Goal: Information Seeking & Learning: Learn about a topic

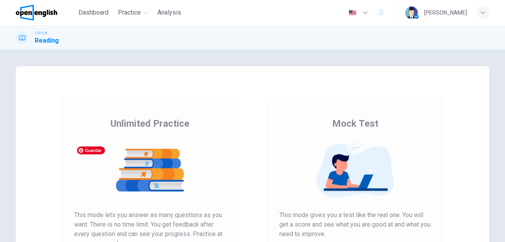
scroll to position [79, 0]
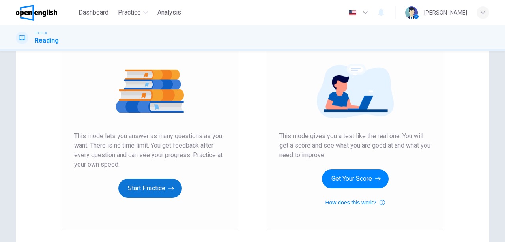
click at [151, 192] on button "Start Practice" at bounding box center [149, 188] width 63 height 19
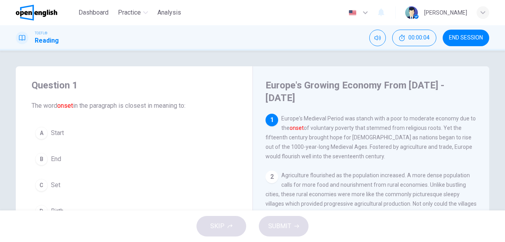
scroll to position [26, 0]
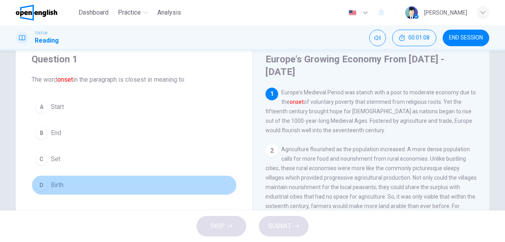
click at [51, 184] on span "Birth" at bounding box center [57, 184] width 13 height 9
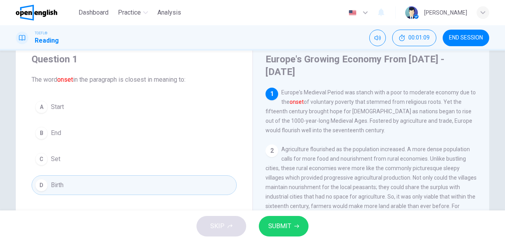
click at [287, 221] on span "SUBMIT" at bounding box center [279, 225] width 23 height 11
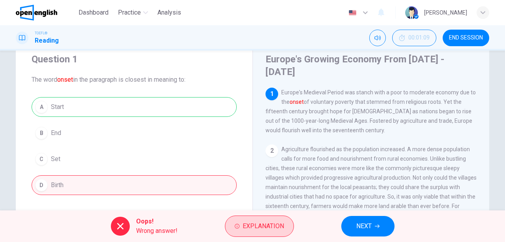
click at [284, 219] on button "Explanation" at bounding box center [259, 225] width 69 height 21
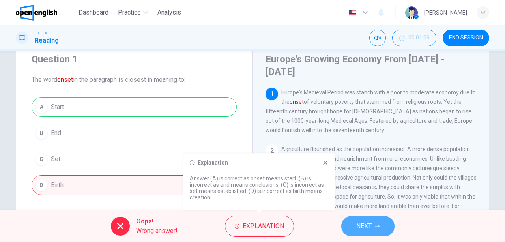
click at [371, 229] on span "NEXT" at bounding box center [363, 225] width 15 height 11
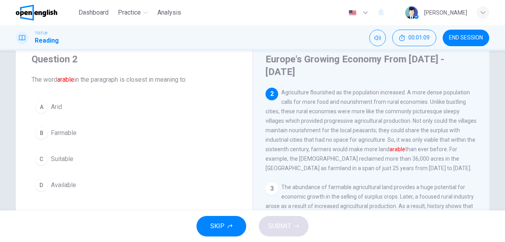
scroll to position [58, 0]
click at [68, 133] on span "Farmable" at bounding box center [64, 132] width 26 height 9
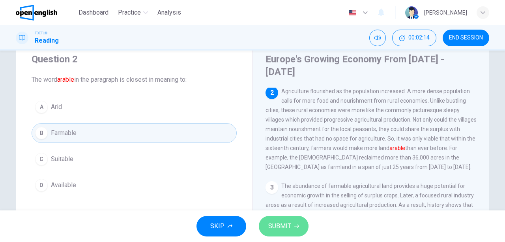
click at [297, 226] on icon "button" at bounding box center [296, 226] width 5 height 5
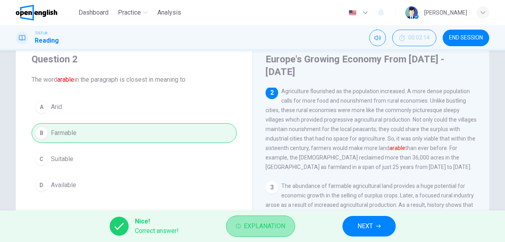
click at [287, 228] on button "Explanation" at bounding box center [260, 225] width 69 height 21
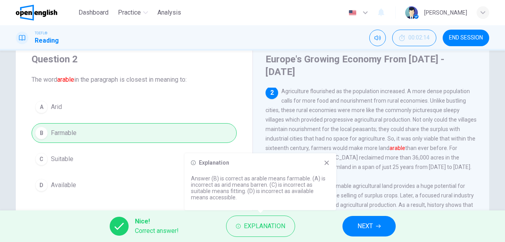
click at [328, 160] on icon at bounding box center [326, 162] width 6 height 6
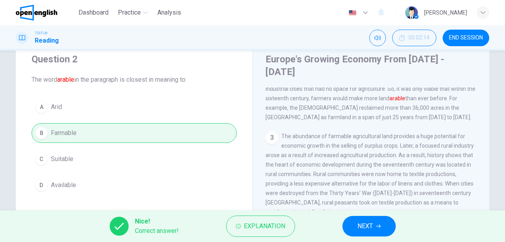
scroll to position [110, 0]
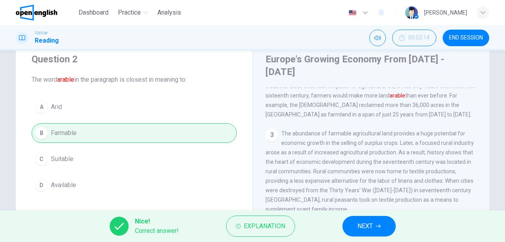
click at [373, 228] on button "NEXT" at bounding box center [368, 226] width 53 height 21
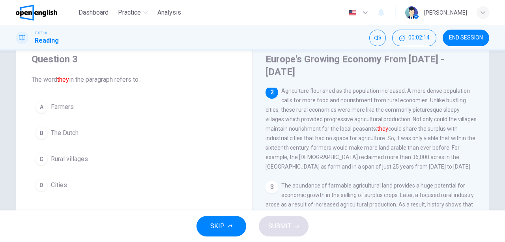
scroll to position [58, 0]
click at [93, 155] on button "C Rural villages" at bounding box center [134, 159] width 205 height 20
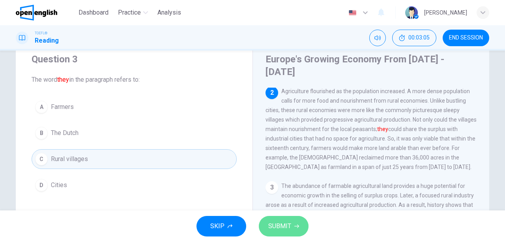
click at [300, 231] on button "SUBMIT" at bounding box center [284, 226] width 50 height 21
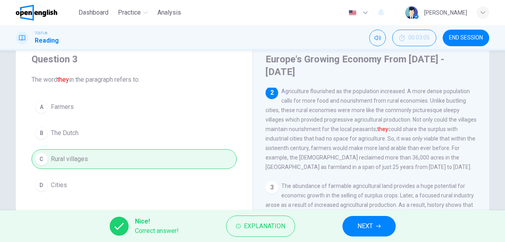
click at [368, 224] on span "NEXT" at bounding box center [364, 225] width 15 height 11
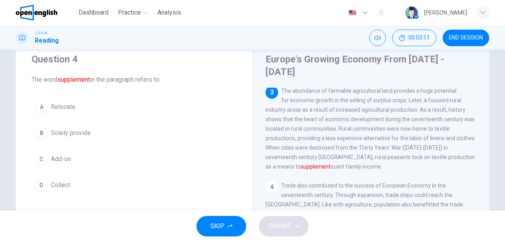
scroll to position [147, 0]
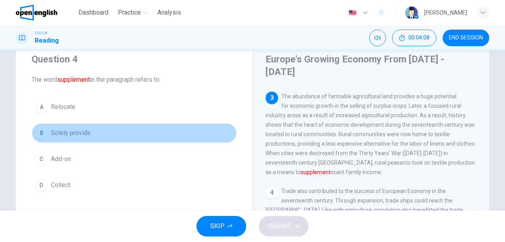
click at [74, 131] on span "Solely provide" at bounding box center [71, 132] width 40 height 9
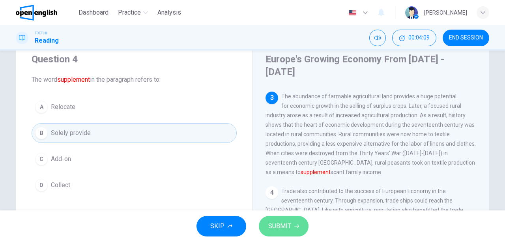
click at [275, 228] on span "SUBMIT" at bounding box center [279, 225] width 23 height 11
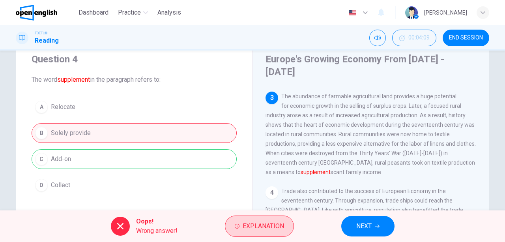
click at [271, 229] on span "Explanation" at bounding box center [262, 225] width 41 height 11
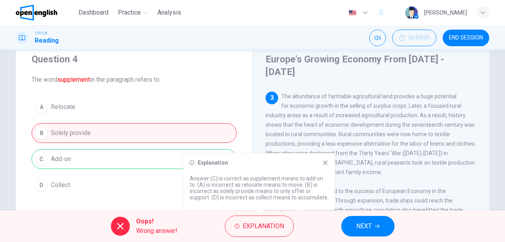
click at [327, 159] on icon at bounding box center [325, 162] width 6 height 6
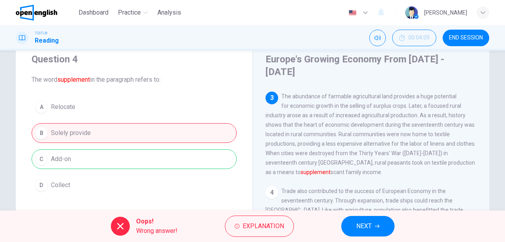
click at [378, 224] on icon "button" at bounding box center [377, 226] width 5 height 4
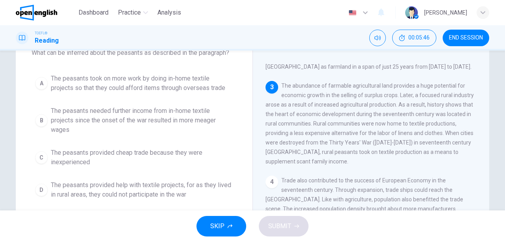
scroll to position [52, 0]
click at [168, 125] on span "The peasants needed further income from in-home textile projects since the onse…" at bounding box center [142, 120] width 182 height 28
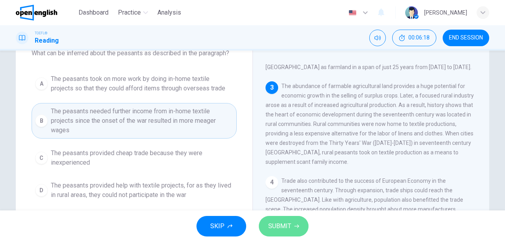
click at [270, 227] on span "SUBMIT" at bounding box center [279, 225] width 23 height 11
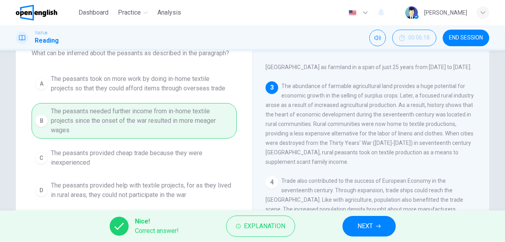
click at [270, 227] on span "Explanation" at bounding box center [264, 225] width 41 height 11
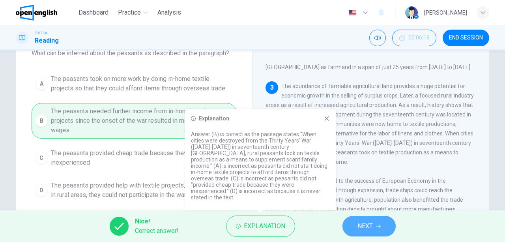
click at [376, 224] on icon "button" at bounding box center [378, 226] width 5 height 5
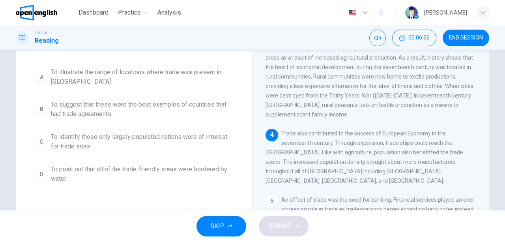
scroll to position [79, 0]
click at [165, 71] on span "To illustrate the range of locations where trade was present in Europe" at bounding box center [142, 76] width 182 height 19
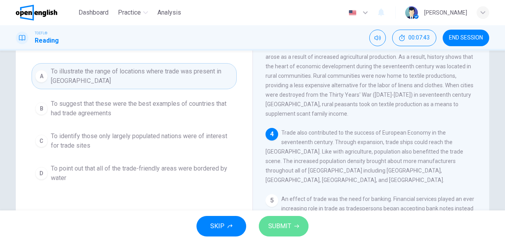
click at [270, 225] on span "SUBMIT" at bounding box center [279, 225] width 23 height 11
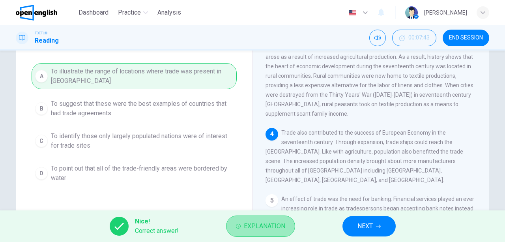
click at [270, 225] on span "Explanation" at bounding box center [264, 225] width 41 height 11
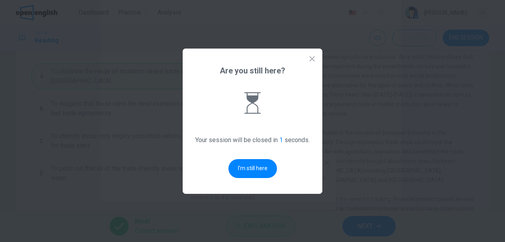
scroll to position [0, 0]
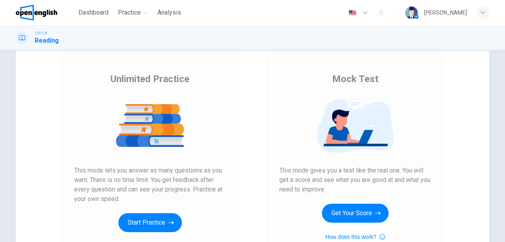
scroll to position [105, 0]
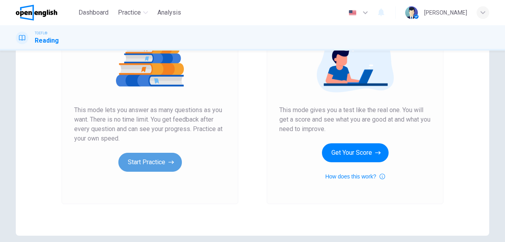
click at [163, 162] on button "Start Practice" at bounding box center [149, 162] width 63 height 19
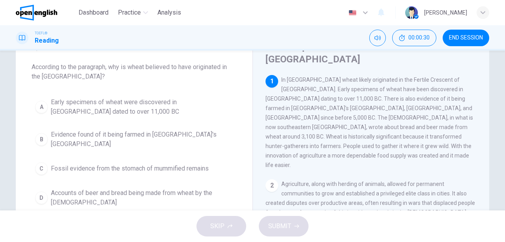
scroll to position [52, 0]
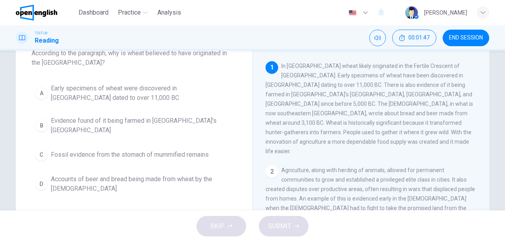
click at [96, 97] on span "Early specimens of wheat were discovered in [GEOGRAPHIC_DATA] dated to over 11,…" at bounding box center [142, 93] width 182 height 19
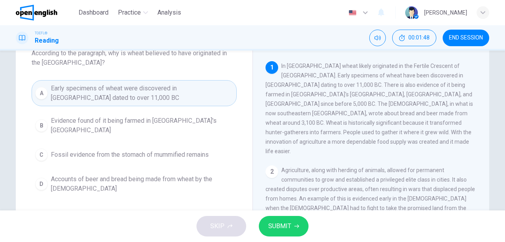
click at [279, 222] on span "SUBMIT" at bounding box center [279, 225] width 23 height 11
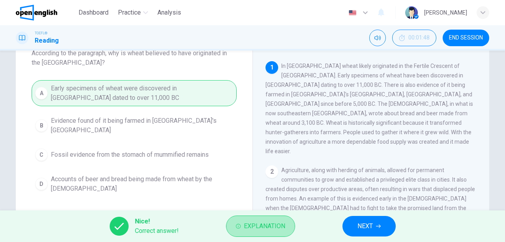
click at [279, 222] on span "Explanation" at bounding box center [264, 225] width 41 height 11
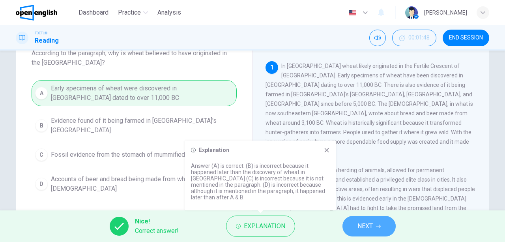
click at [380, 229] on button "NEXT" at bounding box center [368, 226] width 53 height 21
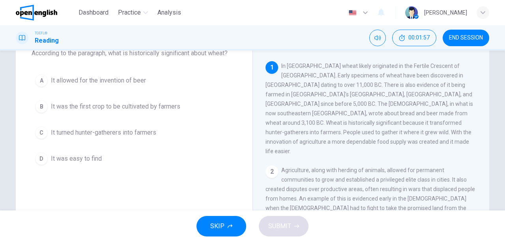
click at [129, 129] on span "It turned hunter-gatherers into farmers" at bounding box center [103, 132] width 105 height 9
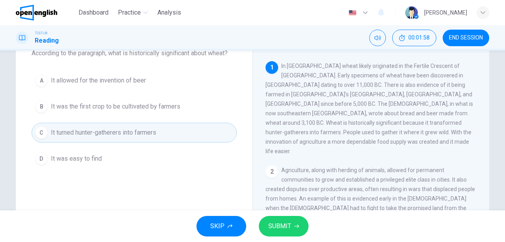
click at [282, 222] on span "SUBMIT" at bounding box center [279, 225] width 23 height 11
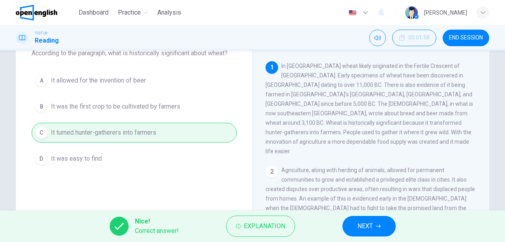
click at [380, 225] on icon "button" at bounding box center [378, 226] width 5 height 5
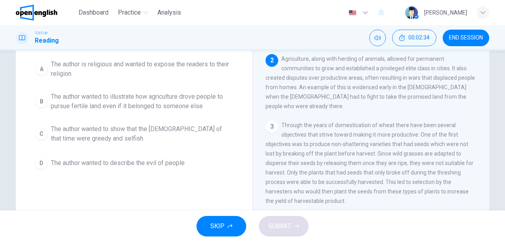
scroll to position [79, 0]
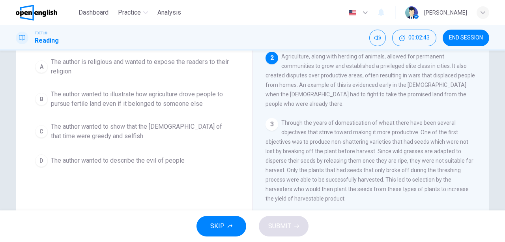
click at [178, 101] on span "The author wanted to illustrate how agriculture drove people to pursue fertile …" at bounding box center [142, 99] width 182 height 19
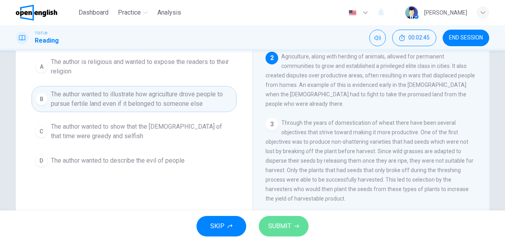
click at [282, 231] on span "SUBMIT" at bounding box center [279, 225] width 23 height 11
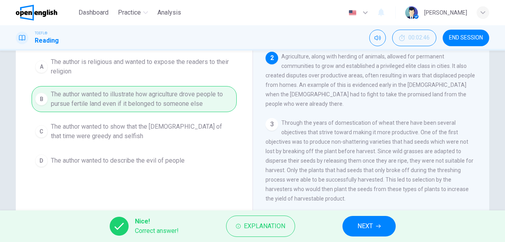
click at [369, 223] on span "NEXT" at bounding box center [364, 225] width 15 height 11
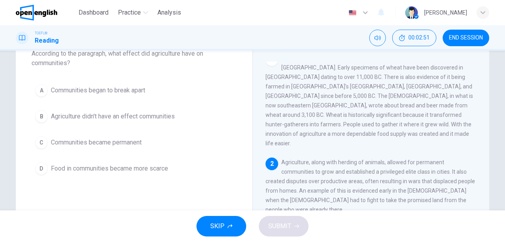
scroll to position [52, 0]
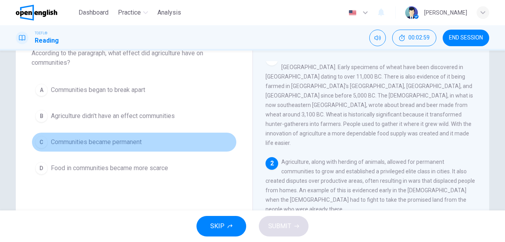
click at [129, 138] on span "Communities became permanent" at bounding box center [96, 141] width 91 height 9
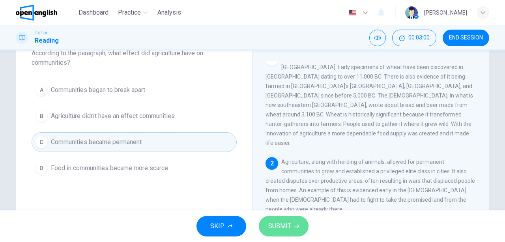
click at [283, 227] on span "SUBMIT" at bounding box center [279, 225] width 23 height 11
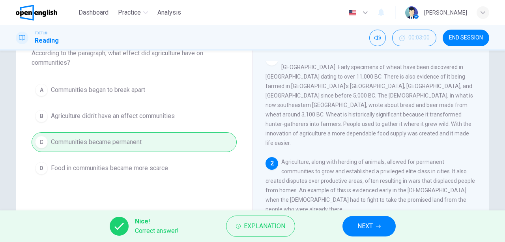
click at [351, 226] on button "NEXT" at bounding box center [368, 226] width 53 height 21
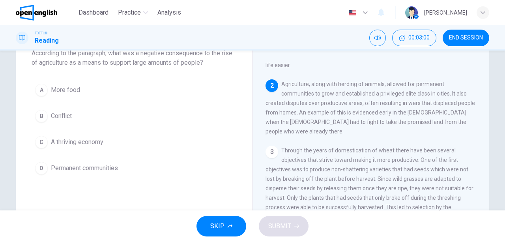
scroll to position [87, 0]
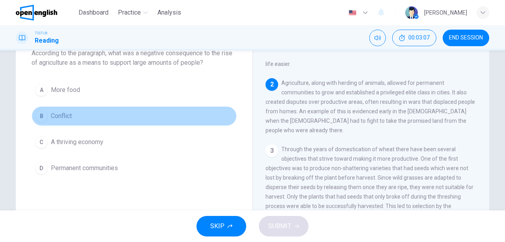
click at [66, 112] on span "Conflict" at bounding box center [61, 115] width 21 height 9
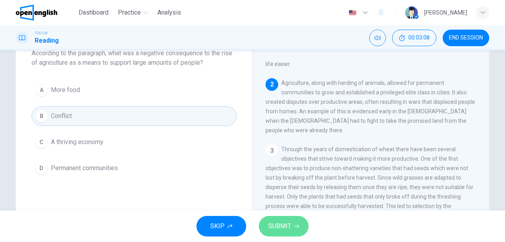
click at [282, 220] on span "SUBMIT" at bounding box center [279, 225] width 23 height 11
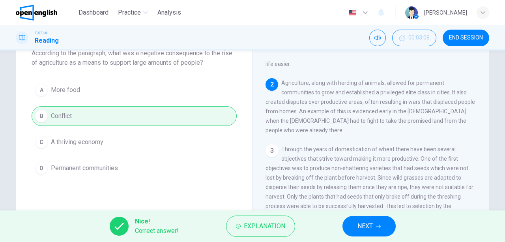
click at [373, 229] on button "NEXT" at bounding box center [368, 226] width 53 height 21
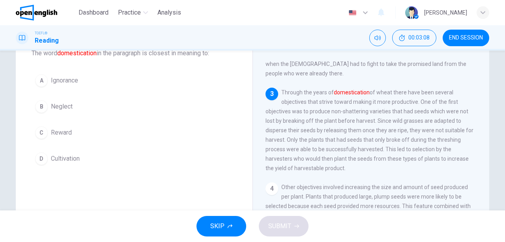
scroll to position [145, 0]
click at [69, 158] on span "Cultivation" at bounding box center [65, 158] width 29 height 9
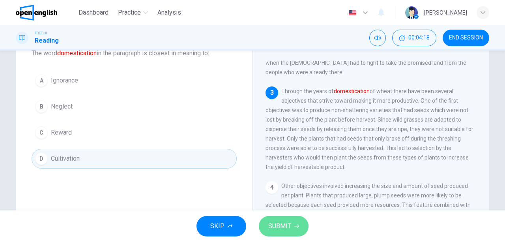
click at [280, 226] on span "SUBMIT" at bounding box center [279, 225] width 23 height 11
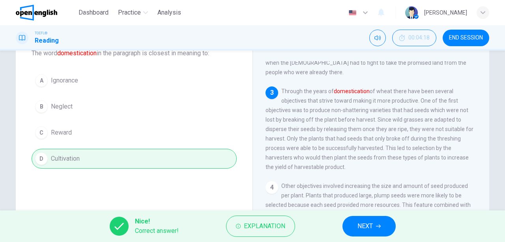
click at [280, 226] on span "Explanation" at bounding box center [264, 225] width 41 height 11
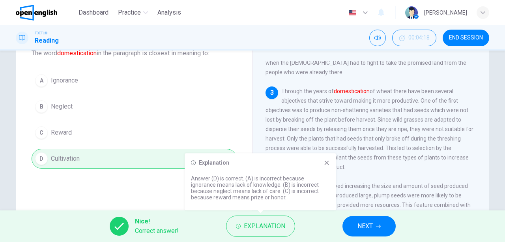
click at [371, 220] on button "NEXT" at bounding box center [368, 226] width 53 height 21
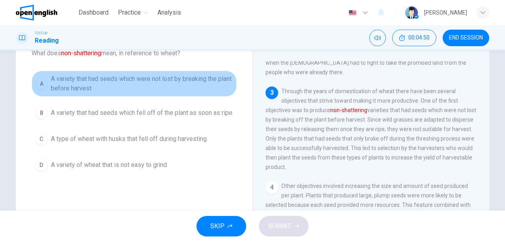
click at [138, 77] on span "A variety that had seeds which were not lost by breaking the plant before harve…" at bounding box center [142, 83] width 182 height 19
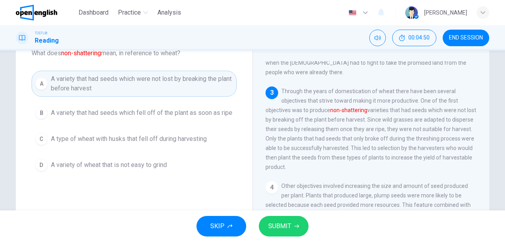
click at [280, 227] on span "SUBMIT" at bounding box center [279, 225] width 23 height 11
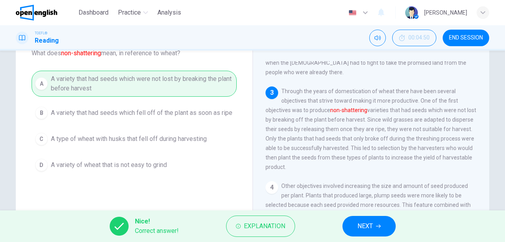
click at [280, 227] on span "Explanation" at bounding box center [264, 225] width 41 height 11
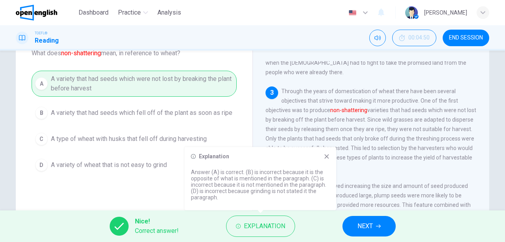
click at [366, 222] on span "NEXT" at bounding box center [364, 225] width 15 height 11
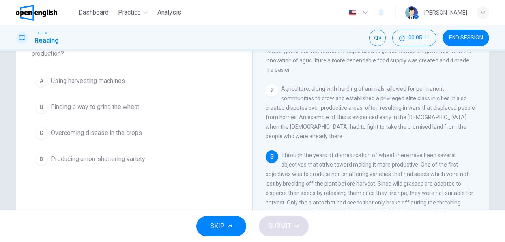
scroll to position [52, 0]
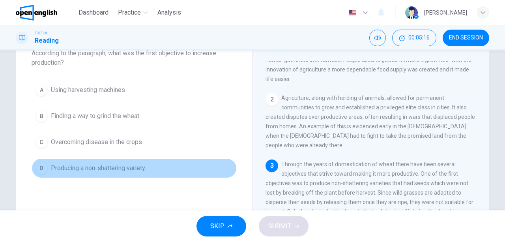
click at [138, 171] on span "Producing a non-shattering variety" at bounding box center [98, 167] width 94 height 9
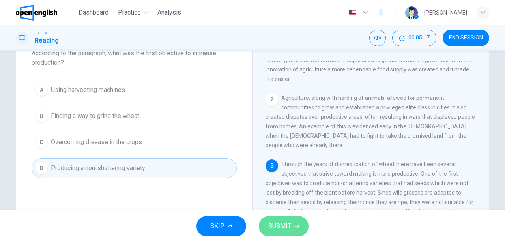
click at [277, 223] on span "SUBMIT" at bounding box center [279, 225] width 23 height 11
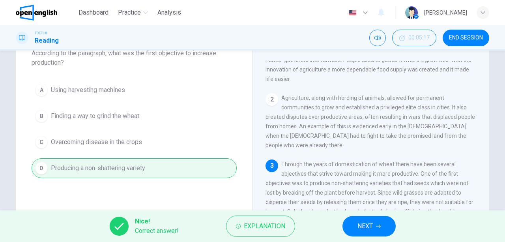
click at [351, 222] on button "NEXT" at bounding box center [368, 226] width 53 height 21
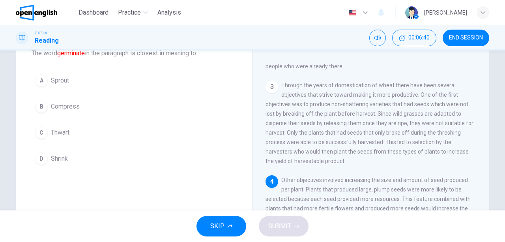
click at [71, 78] on button "A Sprout" at bounding box center [134, 81] width 205 height 20
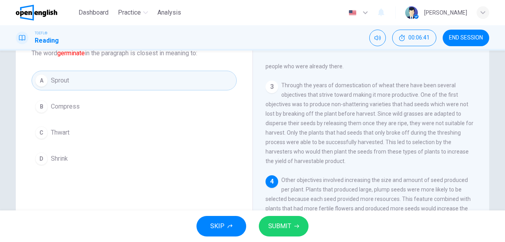
click at [278, 229] on span "SUBMIT" at bounding box center [279, 225] width 23 height 11
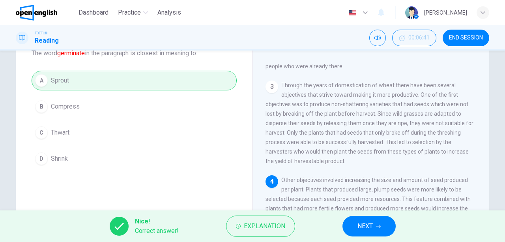
click at [278, 229] on span "Explanation" at bounding box center [264, 225] width 41 height 11
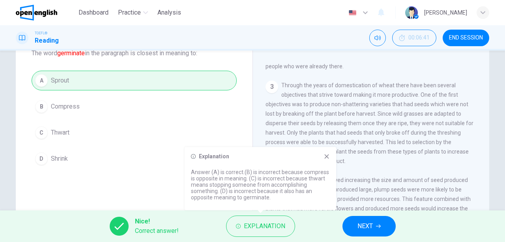
click at [322, 156] on div "Explanation" at bounding box center [260, 156] width 139 height 6
click at [324, 157] on icon at bounding box center [326, 156] width 6 height 6
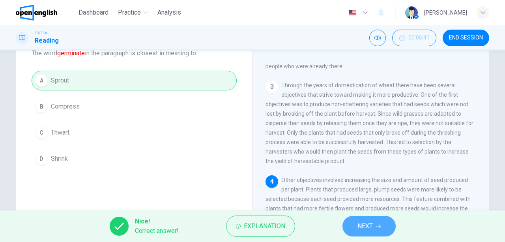
click at [360, 228] on span "NEXT" at bounding box center [364, 225] width 15 height 11
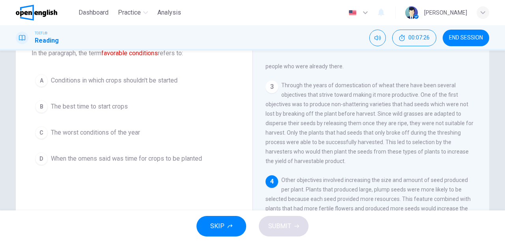
click at [119, 100] on button "B The best time to start crops" at bounding box center [134, 107] width 205 height 20
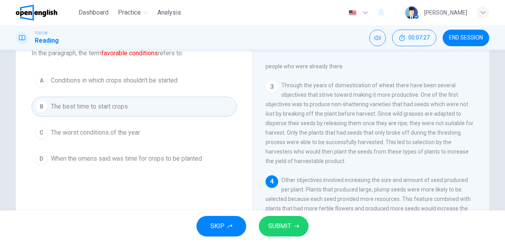
click at [289, 226] on span "SUBMIT" at bounding box center [279, 225] width 23 height 11
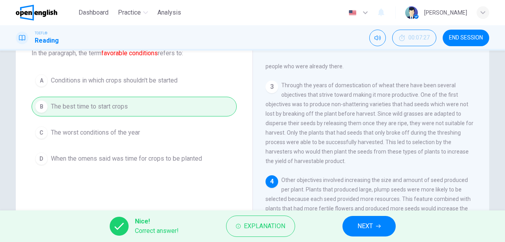
click at [289, 226] on button "Explanation" at bounding box center [260, 225] width 69 height 21
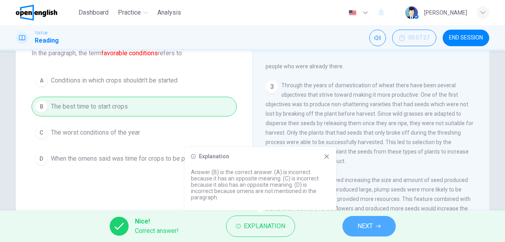
click at [356, 222] on button "NEXT" at bounding box center [368, 226] width 53 height 21
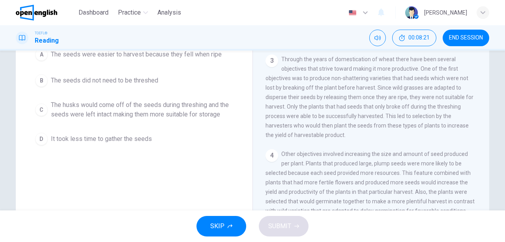
scroll to position [79, 0]
click at [123, 111] on span "The husks would come off of the seeds during threshing and the seeds were left …" at bounding box center [142, 109] width 182 height 19
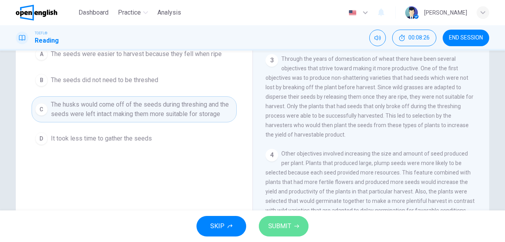
click at [270, 226] on span "SUBMIT" at bounding box center [279, 225] width 23 height 11
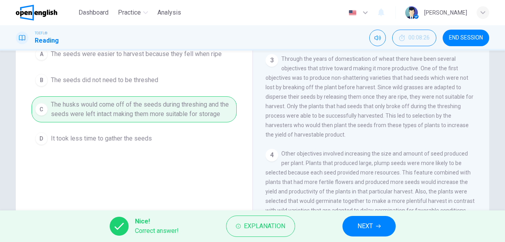
click at [366, 226] on span "NEXT" at bounding box center [364, 225] width 15 height 11
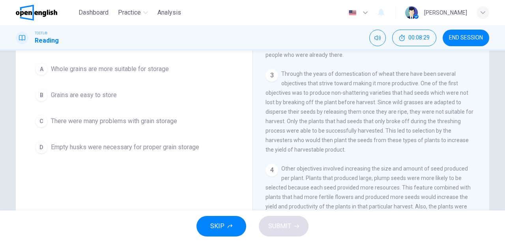
scroll to position [41, 0]
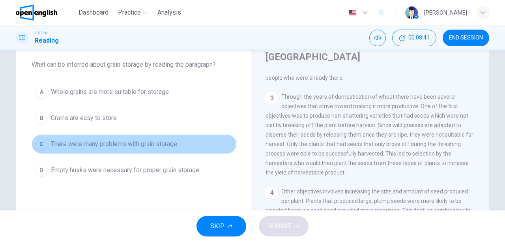
click at [130, 147] on span "There were many problems with grain storage" at bounding box center [114, 143] width 126 height 9
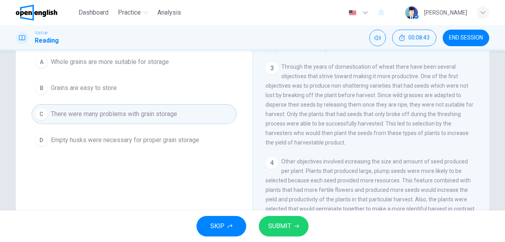
scroll to position [120, 0]
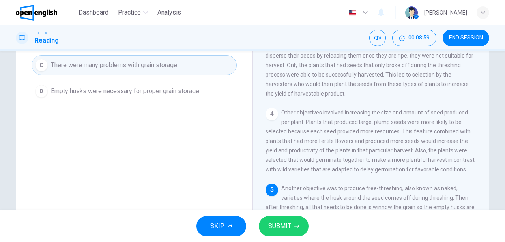
click at [290, 228] on span "SUBMIT" at bounding box center [279, 225] width 23 height 11
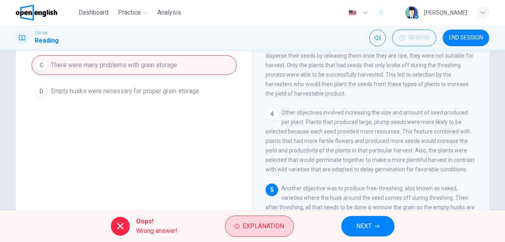
click at [269, 220] on span "Explanation" at bounding box center [262, 225] width 41 height 11
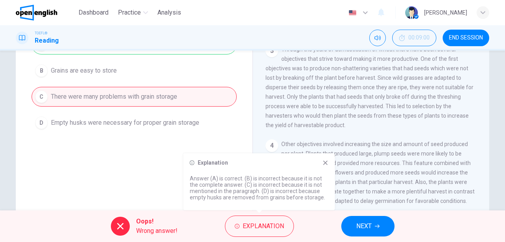
scroll to position [146, 0]
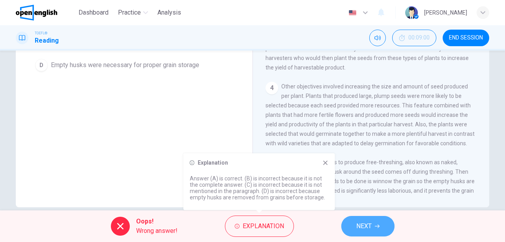
click at [365, 229] on span "NEXT" at bounding box center [363, 225] width 15 height 11
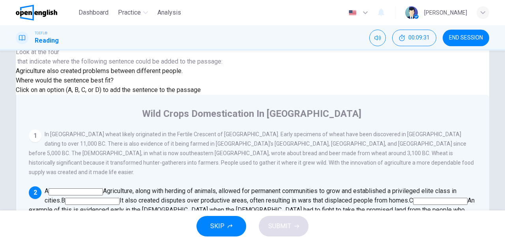
scroll to position [26, 0]
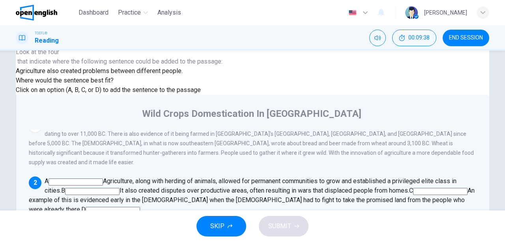
click at [119, 188] on input at bounding box center [92, 191] width 54 height 7
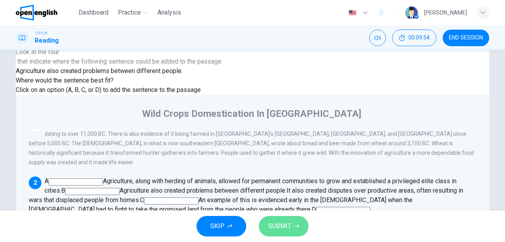
click at [292, 225] on button "SUBMIT" at bounding box center [284, 226] width 50 height 21
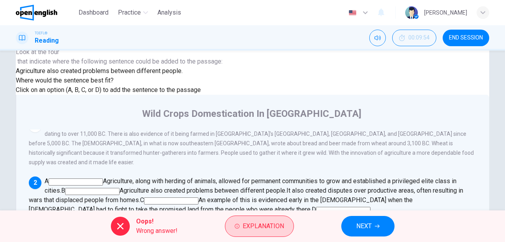
click at [273, 220] on span "Explanation" at bounding box center [262, 225] width 41 height 11
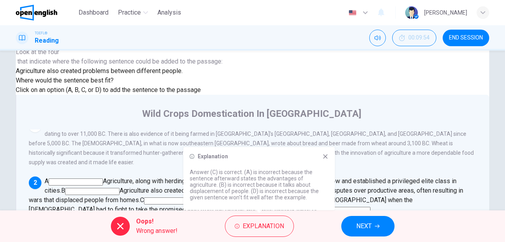
click at [325, 156] on icon at bounding box center [325, 156] width 4 height 4
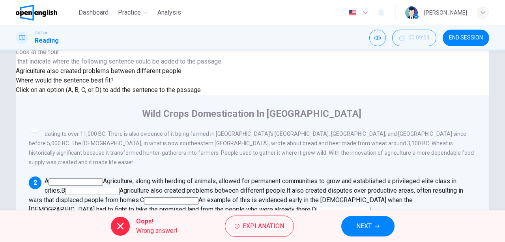
click at [198, 197] on input at bounding box center [171, 200] width 54 height 7
click at [364, 218] on button "NEXT" at bounding box center [367, 226] width 53 height 21
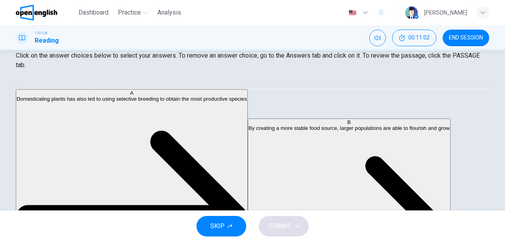
scroll to position [0, 0]
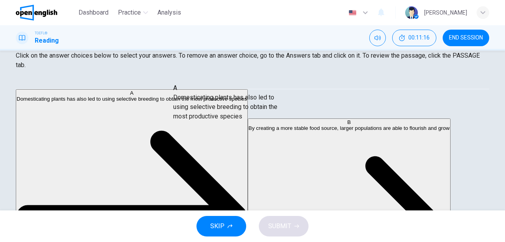
drag, startPoint x: 59, startPoint y: 106, endPoint x: 204, endPoint y: 109, distance: 145.1
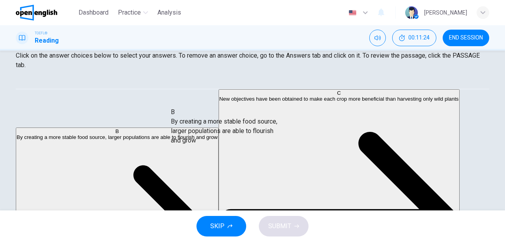
drag, startPoint x: 77, startPoint y: 109, endPoint x: 218, endPoint y: 135, distance: 143.5
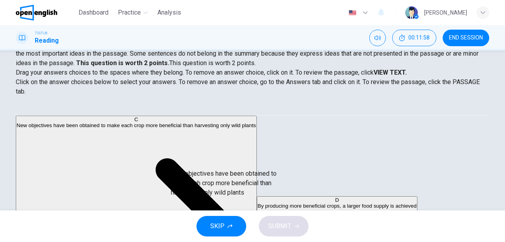
drag, startPoint x: 73, startPoint y: 135, endPoint x: 214, endPoint y: 187, distance: 151.3
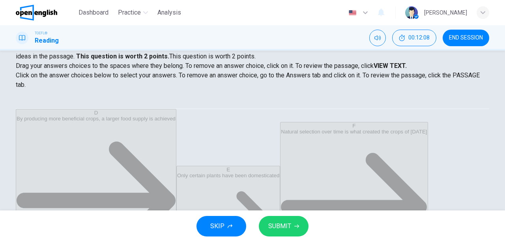
scroll to position [120, 0]
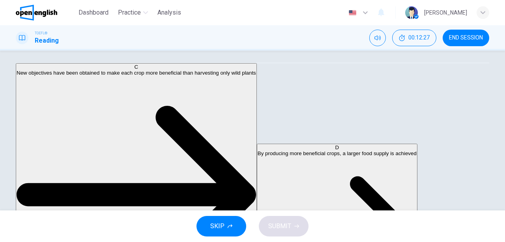
scroll to position [51, 0]
drag, startPoint x: 65, startPoint y: 84, endPoint x: 209, endPoint y: 145, distance: 156.9
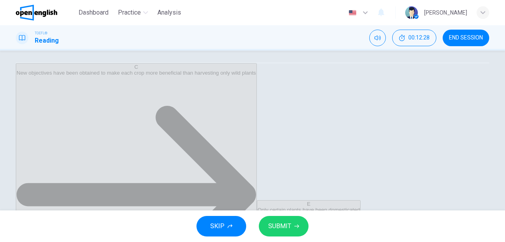
scroll to position [5, 0]
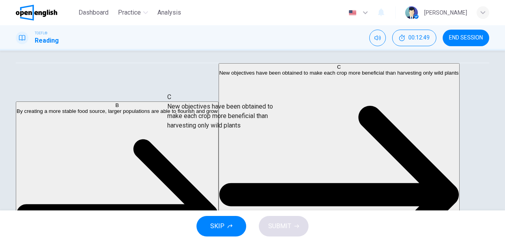
drag, startPoint x: 69, startPoint y: 123, endPoint x: 207, endPoint y: 116, distance: 139.0
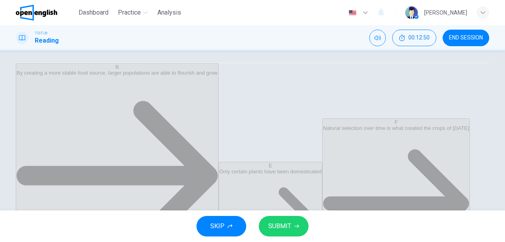
scroll to position [0, 0]
click at [274, 226] on span "SUBMIT" at bounding box center [279, 225] width 23 height 11
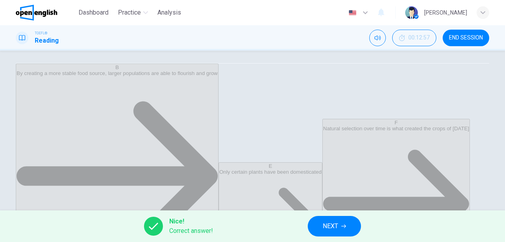
scroll to position [146, 0]
click at [309, 226] on button "NEXT" at bounding box center [334, 226] width 53 height 21
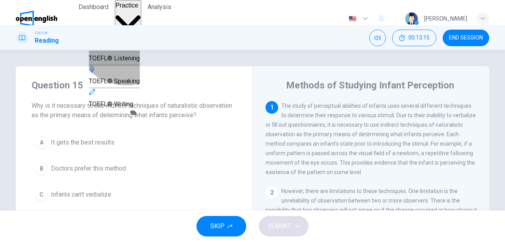
click at [126, 37] on span "TOEFL® Reading" at bounding box center [113, 35] width 48 height 7
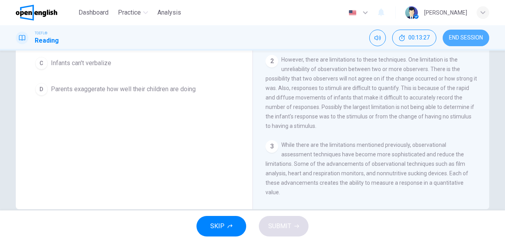
click at [464, 43] on button "END SESSION" at bounding box center [465, 38] width 47 height 17
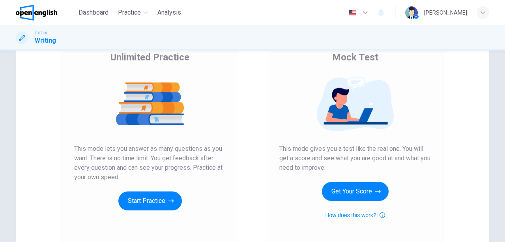
scroll to position [79, 0]
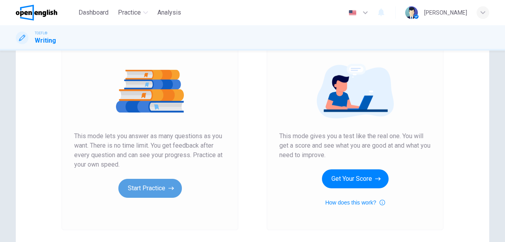
click at [150, 192] on button "Start Practice" at bounding box center [149, 188] width 63 height 19
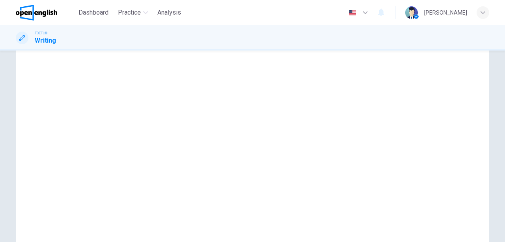
click at [440, 13] on div "[PERSON_NAME]" at bounding box center [445, 12] width 43 height 9
click at [201, 241] on div at bounding box center [252, 242] width 505 height 0
click at [175, 6] on button "button" at bounding box center [174, 1] width 2 height 7
click at [209, 34] on button "Sounds good!" at bounding box center [190, 29] width 35 height 7
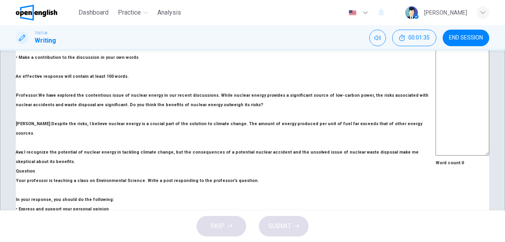
scroll to position [80, 0]
click at [471, 38] on span "END SESSION" at bounding box center [466, 38] width 34 height 6
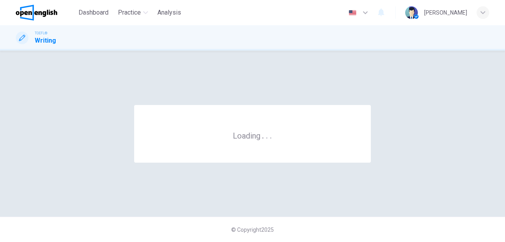
scroll to position [0, 0]
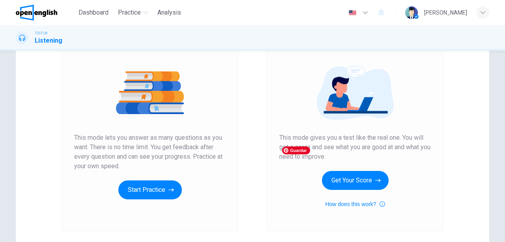
scroll to position [79, 0]
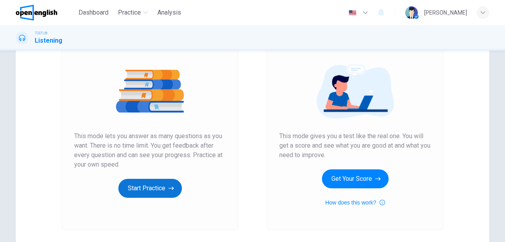
click at [165, 189] on button "Start Practice" at bounding box center [149, 188] width 63 height 19
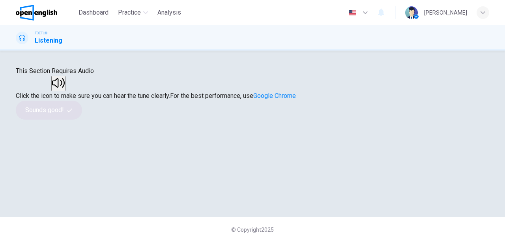
scroll to position [52, 0]
click at [65, 91] on button "button" at bounding box center [58, 83] width 14 height 15
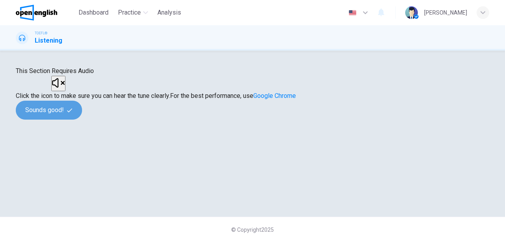
click at [82, 119] on button "Sounds good!" at bounding box center [49, 110] width 66 height 19
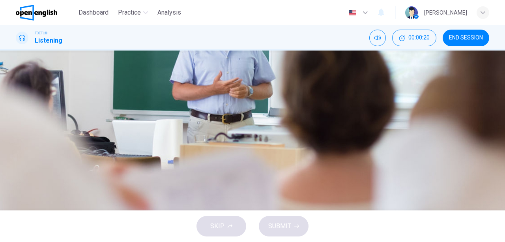
click at [17, 155] on button "button" at bounding box center [17, 158] width 2 height 7
type input "*"
click at [341, 105] on button "B How inorganic chemistry differs from organic chemistry" at bounding box center [252, 96] width 473 height 20
click at [281, 224] on span "SUBMIT" at bounding box center [279, 225] width 23 height 11
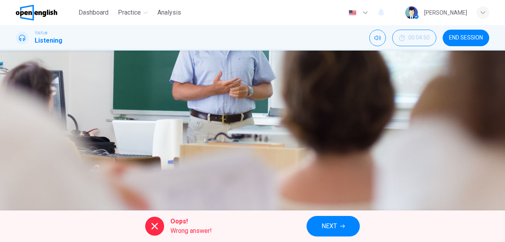
click at [325, 145] on div "A The syllabus of the inorganic chemistry course B How inorganic chemistry diff…" at bounding box center [252, 105] width 473 height 79
click at [459, 36] on span "END SESSION" at bounding box center [466, 38] width 34 height 6
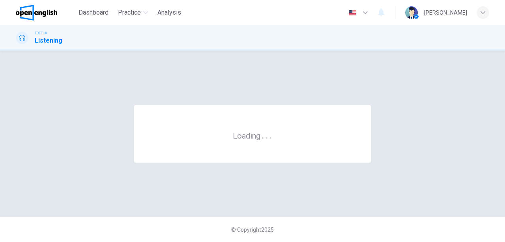
scroll to position [0, 0]
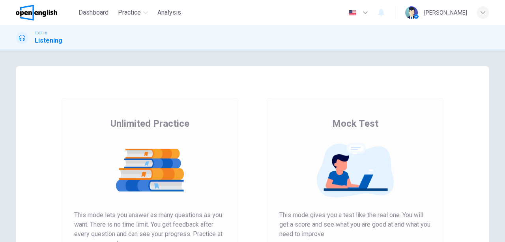
scroll to position [131, 0]
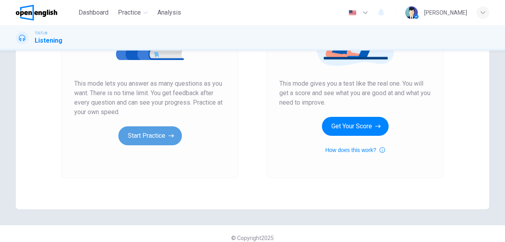
click at [152, 134] on button "Start Practice" at bounding box center [149, 135] width 63 height 19
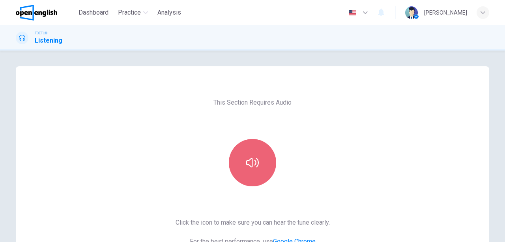
click at [237, 154] on button "button" at bounding box center [252, 162] width 47 height 47
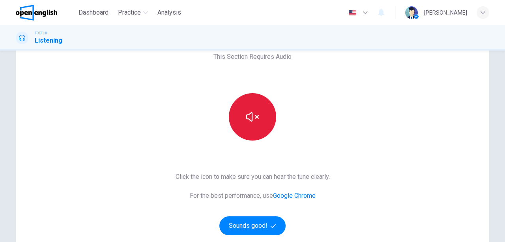
scroll to position [52, 0]
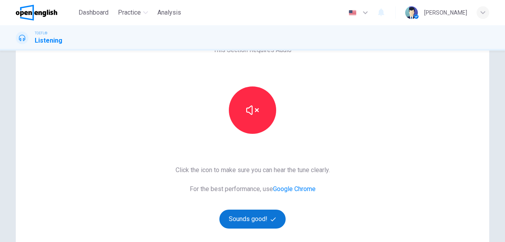
click at [262, 218] on button "Sounds good!" at bounding box center [252, 218] width 66 height 19
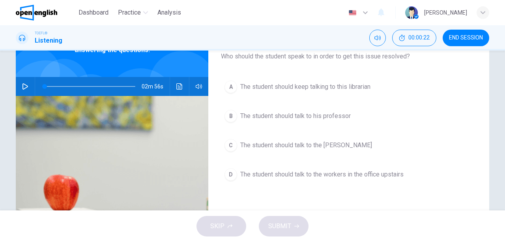
click at [21, 87] on button "button" at bounding box center [25, 86] width 13 height 19
click at [325, 89] on span "The student should keep talking to this librarian" at bounding box center [305, 86] width 130 height 9
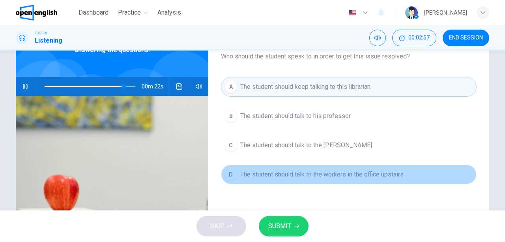
click at [358, 173] on span "The student should talk to the workers in the office upstairs" at bounding box center [321, 174] width 163 height 9
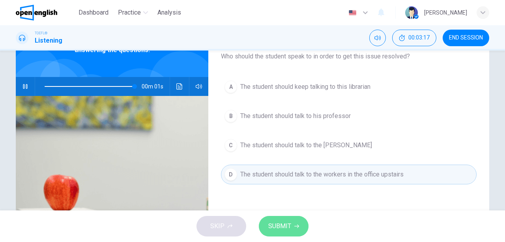
click at [277, 226] on span "SUBMIT" at bounding box center [279, 225] width 23 height 11
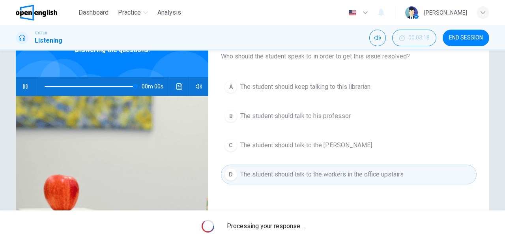
type input "*"
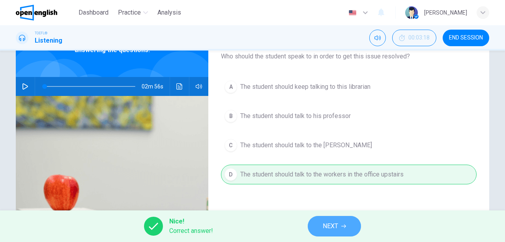
click at [327, 227] on span "NEXT" at bounding box center [330, 225] width 15 height 11
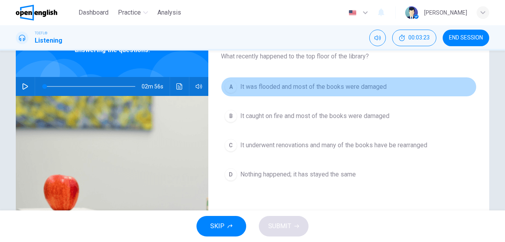
click at [295, 90] on span "It was flooded and most of the books were damaged" at bounding box center [313, 86] width 146 height 9
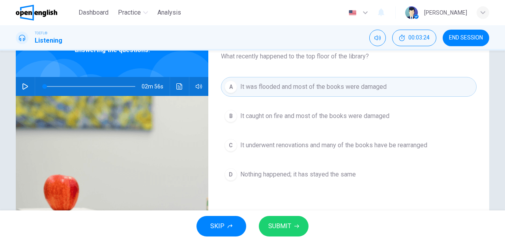
click at [278, 226] on span "SUBMIT" at bounding box center [279, 225] width 23 height 11
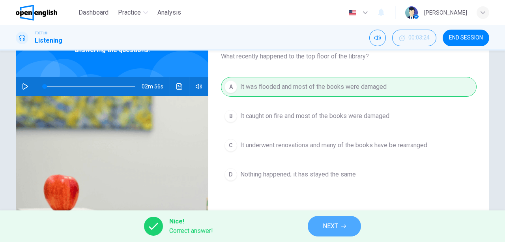
click at [330, 225] on span "NEXT" at bounding box center [330, 225] width 15 height 11
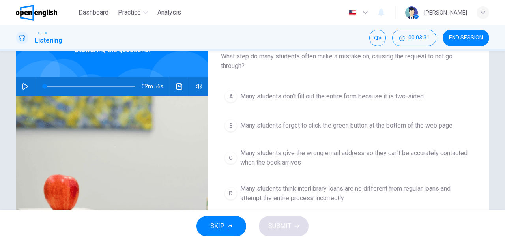
click at [303, 127] on span "Many students forget to click the green button at the bottom of the web page" at bounding box center [346, 125] width 212 height 9
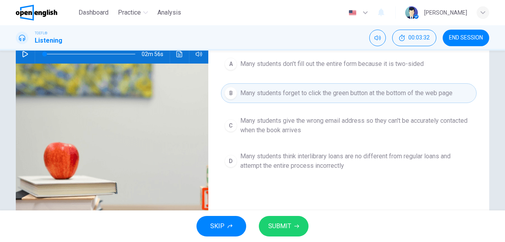
scroll to position [105, 0]
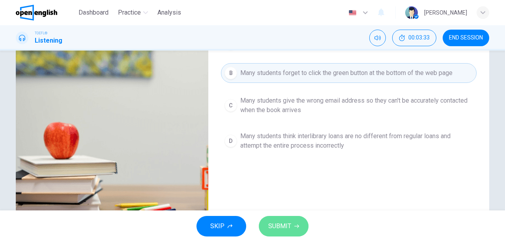
click at [273, 227] on span "SUBMIT" at bounding box center [279, 225] width 23 height 11
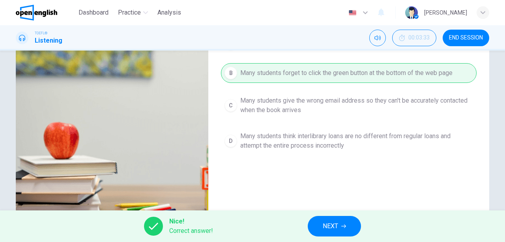
click at [322, 228] on button "NEXT" at bounding box center [334, 226] width 53 height 21
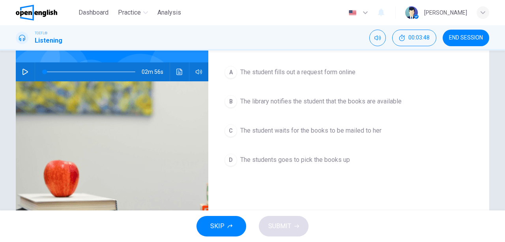
scroll to position [69, 0]
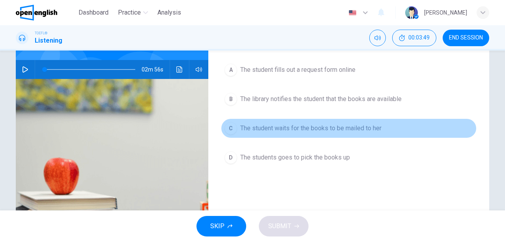
click at [276, 131] on span "The student waits for the books to be mailed to her" at bounding box center [310, 127] width 141 height 9
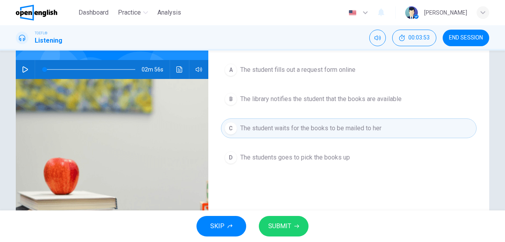
click at [272, 223] on span "SUBMIT" at bounding box center [279, 225] width 23 height 11
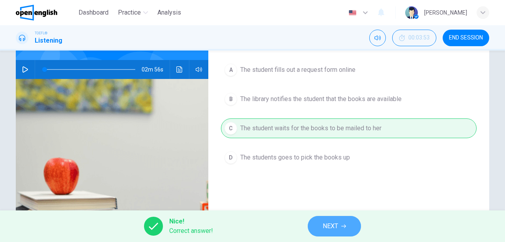
click at [321, 230] on button "NEXT" at bounding box center [334, 226] width 53 height 21
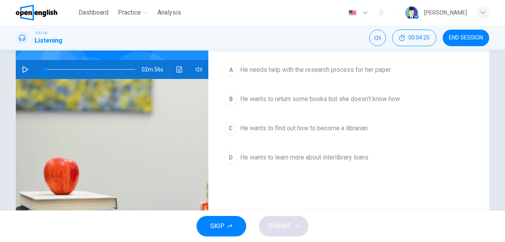
scroll to position [43, 0]
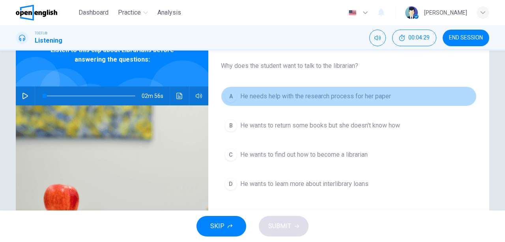
click at [308, 98] on span "He needs help with the research process for her paper" at bounding box center [315, 95] width 151 height 9
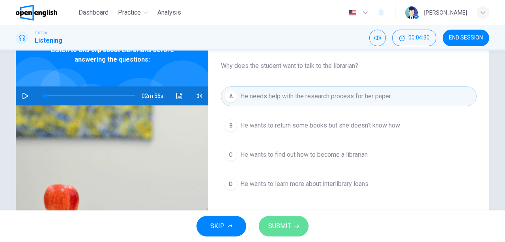
click at [289, 222] on span "SUBMIT" at bounding box center [279, 225] width 23 height 11
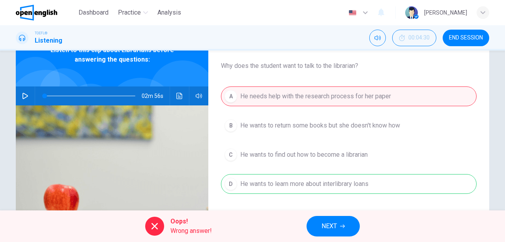
click at [299, 187] on div "A He needs help with the research process for her paper B He wants to return so…" at bounding box center [349, 147] width 256 height 123
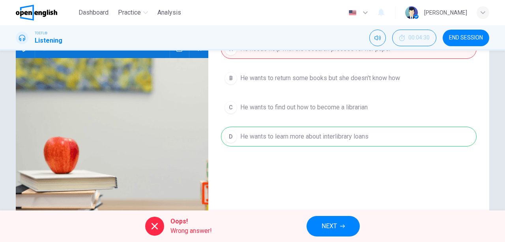
scroll to position [95, 0]
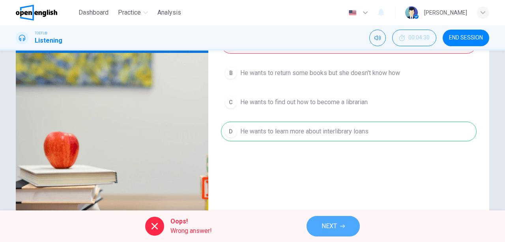
click at [326, 223] on span "NEXT" at bounding box center [328, 225] width 15 height 11
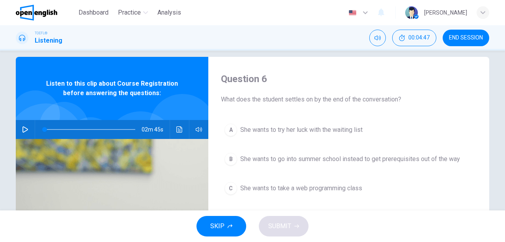
scroll to position [0, 0]
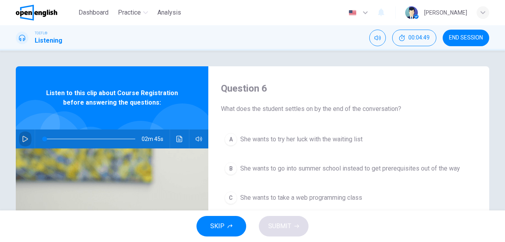
click at [22, 141] on icon "button" at bounding box center [25, 139] width 6 height 6
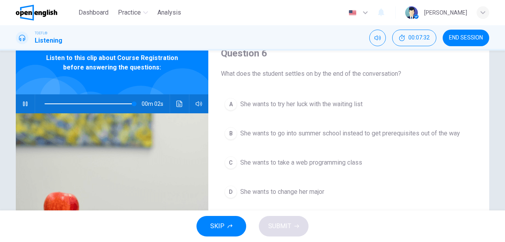
scroll to position [52, 0]
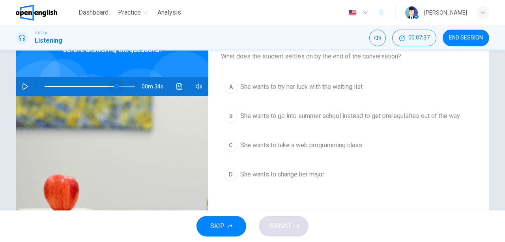
click at [116, 86] on span at bounding box center [90, 86] width 91 height 11
click at [24, 86] on icon "button" at bounding box center [25, 86] width 6 height 6
click at [314, 170] on span "She wants to change her major" at bounding box center [282, 174] width 84 height 9
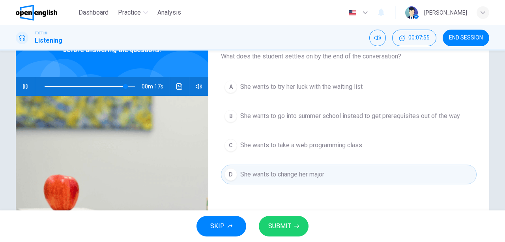
click at [289, 225] on span "SUBMIT" at bounding box center [279, 225] width 23 height 11
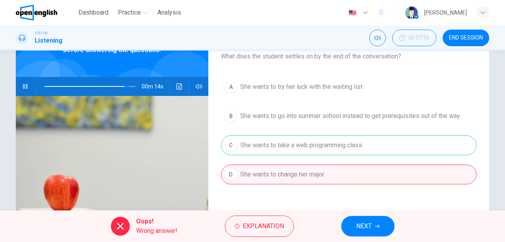
click at [329, 147] on div "A She wants to try her luck with the waiting list B She wants to go into summer…" at bounding box center [349, 138] width 256 height 123
click at [247, 215] on div "Oops! Wrong answer! Explanation NEXT" at bounding box center [252, 226] width 505 height 32
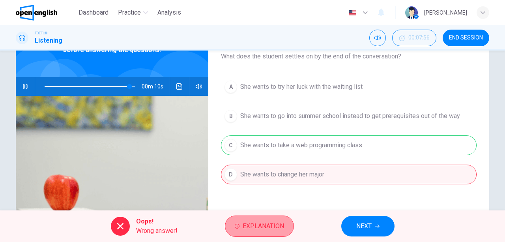
click at [250, 222] on span "Explanation" at bounding box center [262, 225] width 41 height 11
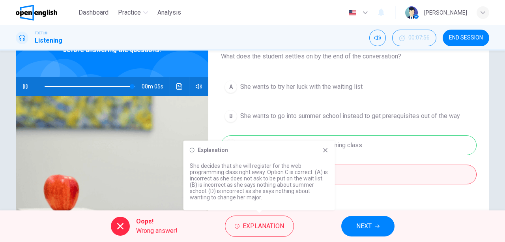
click at [327, 147] on icon at bounding box center [325, 150] width 6 height 6
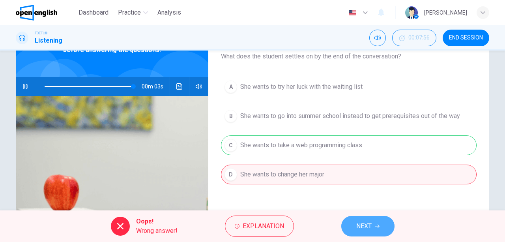
click at [375, 228] on button "NEXT" at bounding box center [367, 226] width 53 height 21
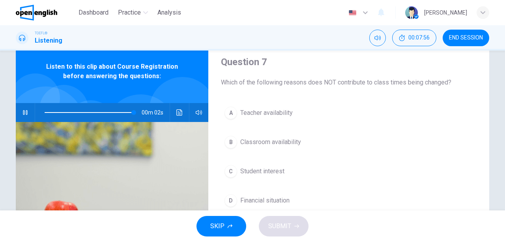
scroll to position [26, 0]
type input "*"
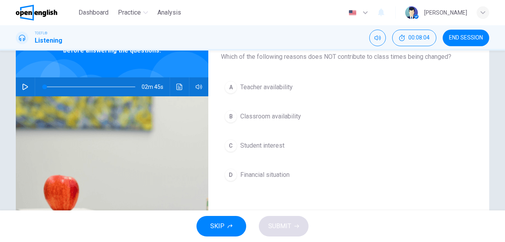
scroll to position [52, 0]
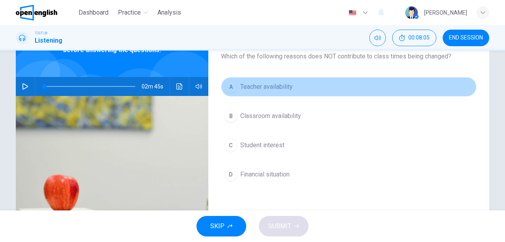
click at [251, 85] on span "Teacher availability" at bounding box center [266, 86] width 52 height 9
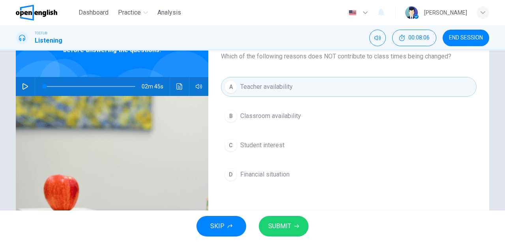
click at [289, 231] on button "SUBMIT" at bounding box center [284, 226] width 50 height 21
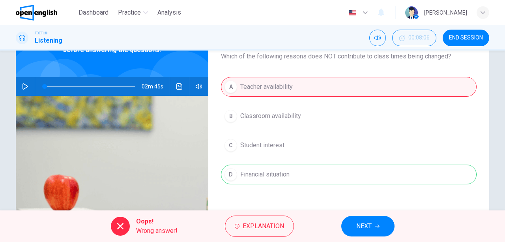
click at [292, 178] on div "A Teacher availability B Classroom availability C Student interest D Financial …" at bounding box center [349, 138] width 256 height 123
click at [275, 222] on span "Explanation" at bounding box center [262, 225] width 41 height 11
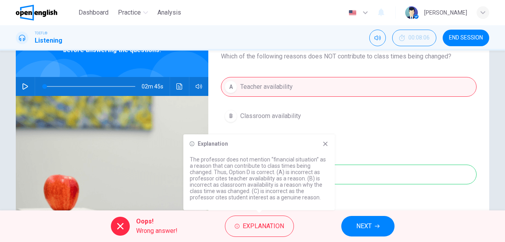
click at [326, 145] on icon at bounding box center [325, 143] width 6 height 6
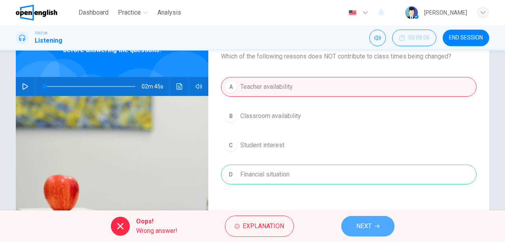
click at [361, 226] on span "NEXT" at bounding box center [363, 225] width 15 height 11
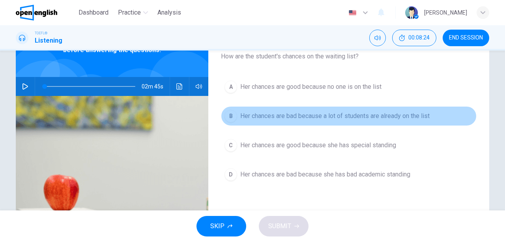
click at [364, 116] on span "Her chances are bad because a lot of students are already on the list" at bounding box center [334, 115] width 189 height 9
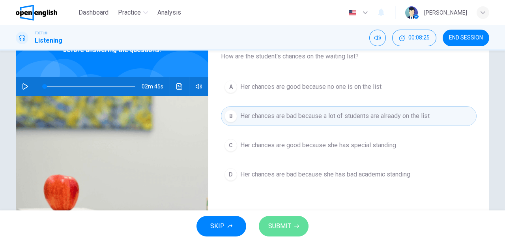
click at [293, 228] on button "SUBMIT" at bounding box center [284, 226] width 50 height 21
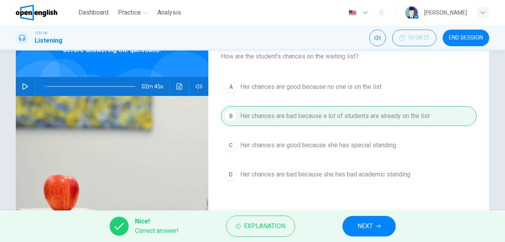
click at [371, 235] on button "NEXT" at bounding box center [368, 226] width 53 height 21
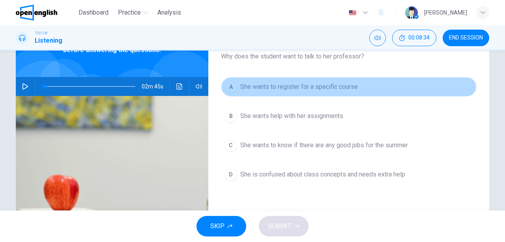
click at [312, 87] on span "She wants to register for a specific course" at bounding box center [299, 86] width 118 height 9
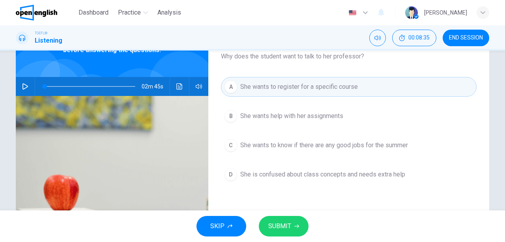
click at [286, 218] on button "SUBMIT" at bounding box center [284, 226] width 50 height 21
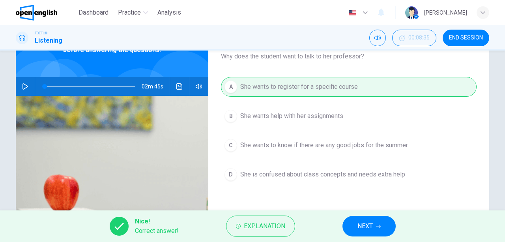
click at [364, 224] on span "NEXT" at bounding box center [364, 225] width 15 height 11
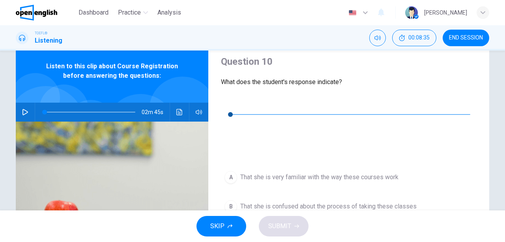
scroll to position [26, 0]
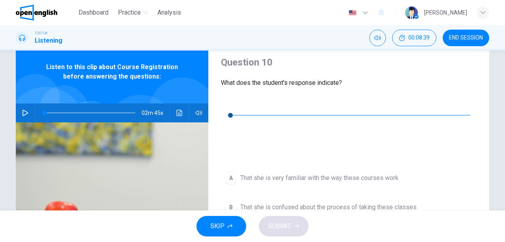
click at [228, 105] on icon "button" at bounding box center [227, 103] width 6 height 6
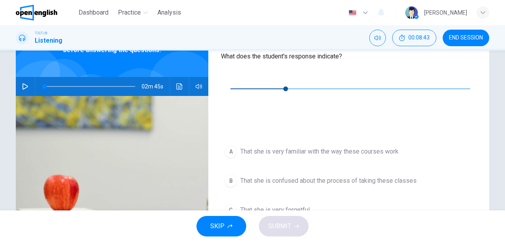
scroll to position [79, 0]
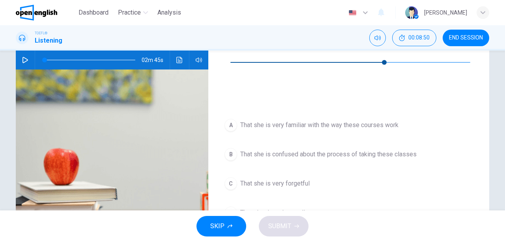
click at [317, 149] on span "That she is confused about the process of taking these classes" at bounding box center [328, 153] width 176 height 9
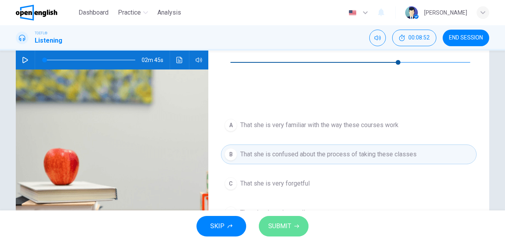
click at [285, 225] on span "SUBMIT" at bounding box center [279, 225] width 23 height 11
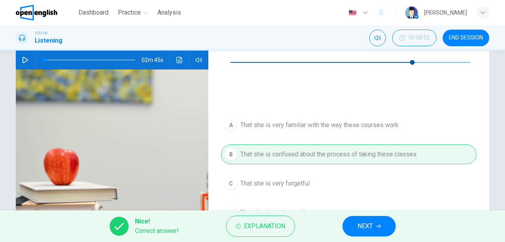
type input "**"
click at [364, 228] on span "NEXT" at bounding box center [364, 225] width 15 height 11
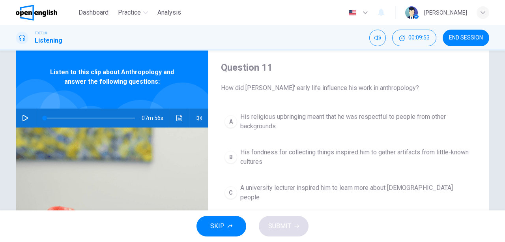
scroll to position [0, 0]
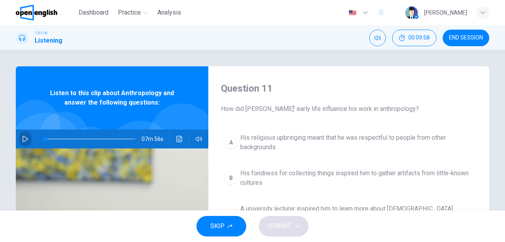
click at [23, 137] on icon "button" at bounding box center [25, 139] width 6 height 6
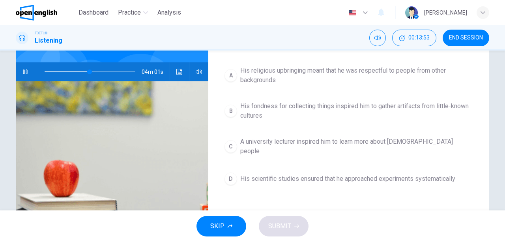
scroll to position [41, 0]
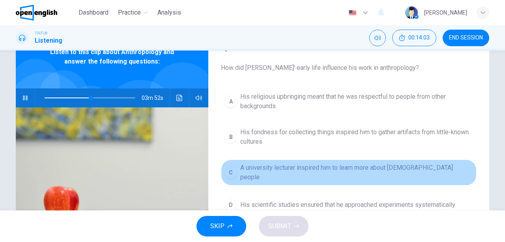
click at [356, 172] on span "A university lecturer inspired him to learn more about [DEMOGRAPHIC_DATA] people" at bounding box center [356, 172] width 233 height 19
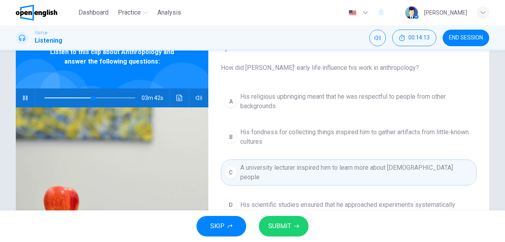
click at [352, 143] on span "His fondness for collecting things inspired him to gather artifacts from little…" at bounding box center [356, 136] width 233 height 19
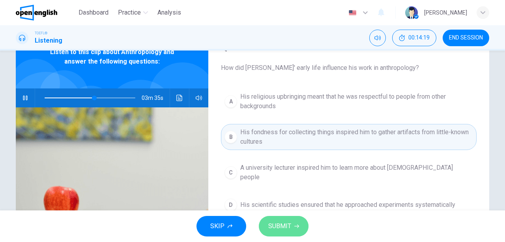
click at [289, 224] on span "SUBMIT" at bounding box center [279, 225] width 23 height 11
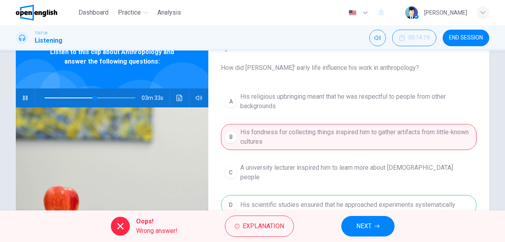
scroll to position [67, 0]
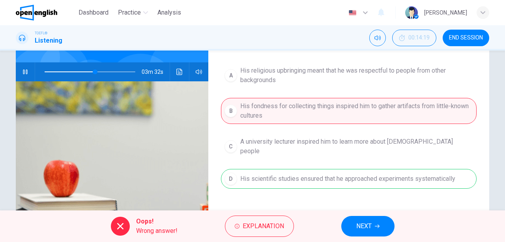
click at [351, 173] on div "A His religious upbringing meant that he was respectful to people from other ba…" at bounding box center [349, 133] width 256 height 142
click at [372, 225] on button "NEXT" at bounding box center [367, 226] width 53 height 21
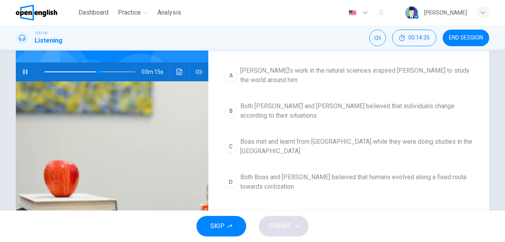
scroll to position [41, 0]
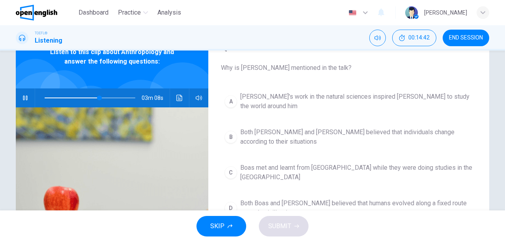
click at [307, 137] on span "Both [PERSON_NAME] and [PERSON_NAME] believed that individuals change according…" at bounding box center [356, 136] width 233 height 19
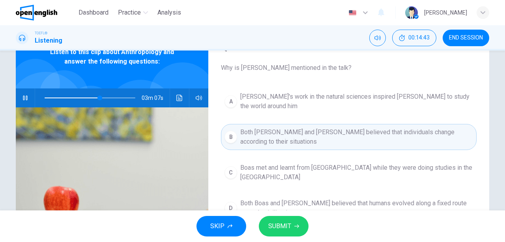
click at [284, 224] on span "SUBMIT" at bounding box center [279, 225] width 23 height 11
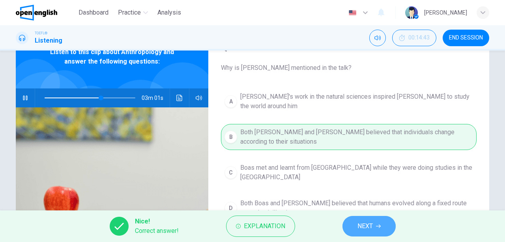
click at [372, 221] on span "NEXT" at bounding box center [364, 225] width 15 height 11
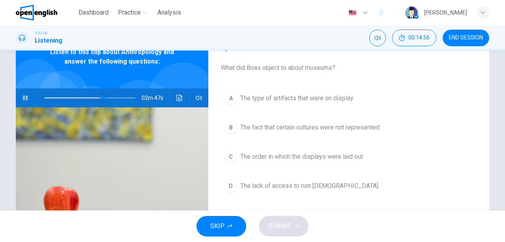
click at [101, 96] on span at bounding box center [103, 97] width 5 height 5
click at [28, 98] on button "button" at bounding box center [25, 97] width 13 height 19
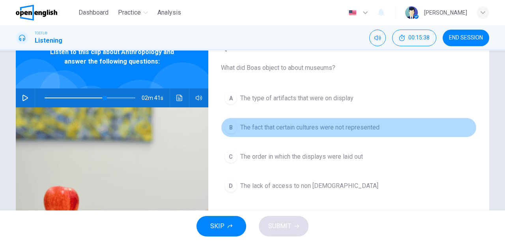
click at [311, 123] on span "The fact that certain cultures were not represented" at bounding box center [309, 127] width 139 height 9
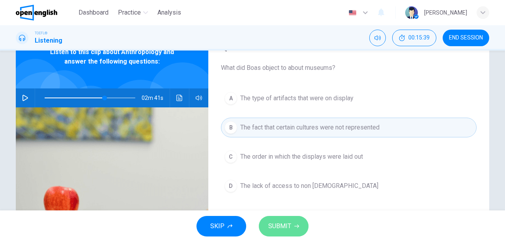
click at [295, 226] on icon "button" at bounding box center [296, 226] width 5 height 5
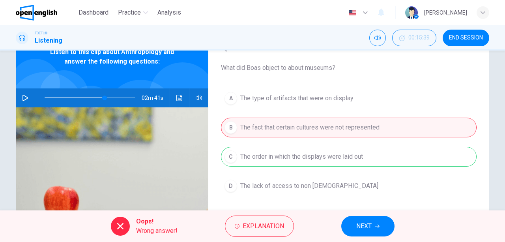
click at [315, 157] on div "A The type of artifacts that were on display B The fact that certain cultures w…" at bounding box center [349, 149] width 256 height 123
click at [371, 227] on span "NEXT" at bounding box center [363, 225] width 15 height 11
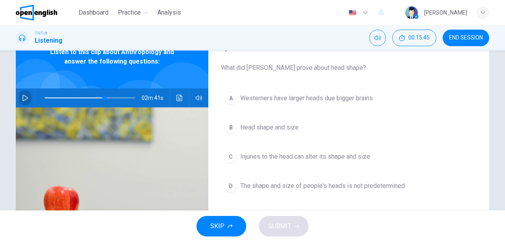
click at [24, 98] on icon "button" at bounding box center [25, 98] width 6 height 6
click at [349, 98] on span "Westerners have larger heads due bigger brains" at bounding box center [306, 97] width 132 height 9
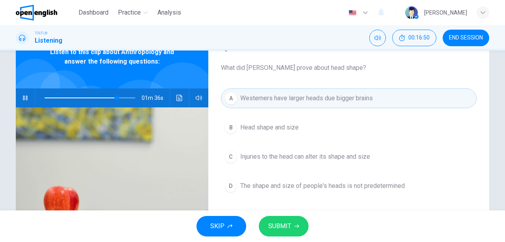
click at [284, 222] on span "SUBMIT" at bounding box center [279, 225] width 23 height 11
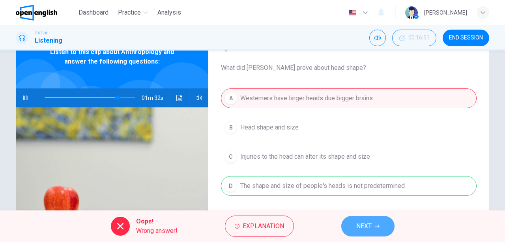
click at [359, 226] on span "NEXT" at bounding box center [363, 225] width 15 height 11
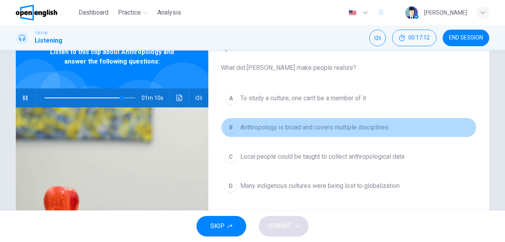
click at [278, 127] on span "Anthropology is broad and covers multiple disciplines" at bounding box center [314, 127] width 148 height 9
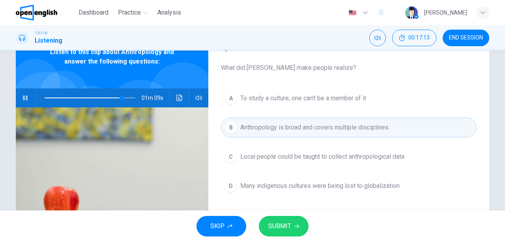
click at [291, 229] on button "SUBMIT" at bounding box center [284, 226] width 50 height 21
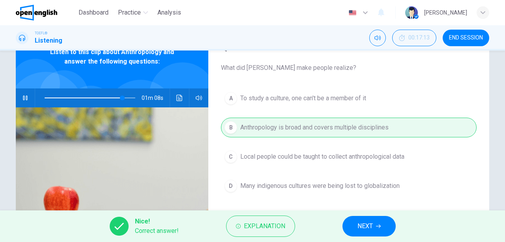
type input "**"
click at [385, 229] on button "NEXT" at bounding box center [368, 226] width 53 height 21
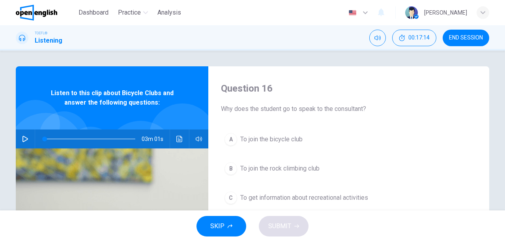
click at [477, 34] on button "END SESSION" at bounding box center [465, 38] width 47 height 17
